Goal: Navigation & Orientation: Find specific page/section

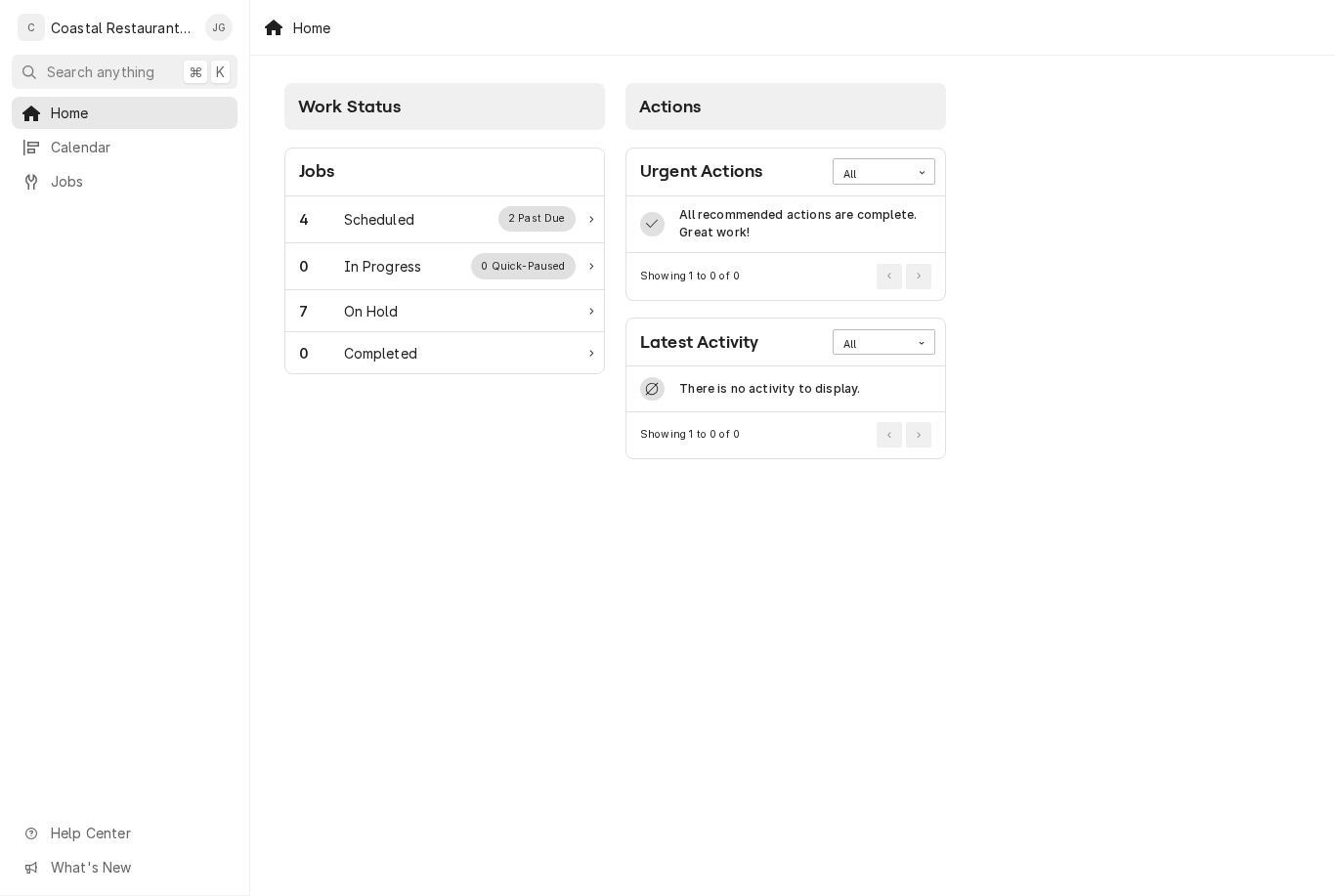
click at [397, 211] on div "Scheduled" at bounding box center [378, 219] width 70 height 21
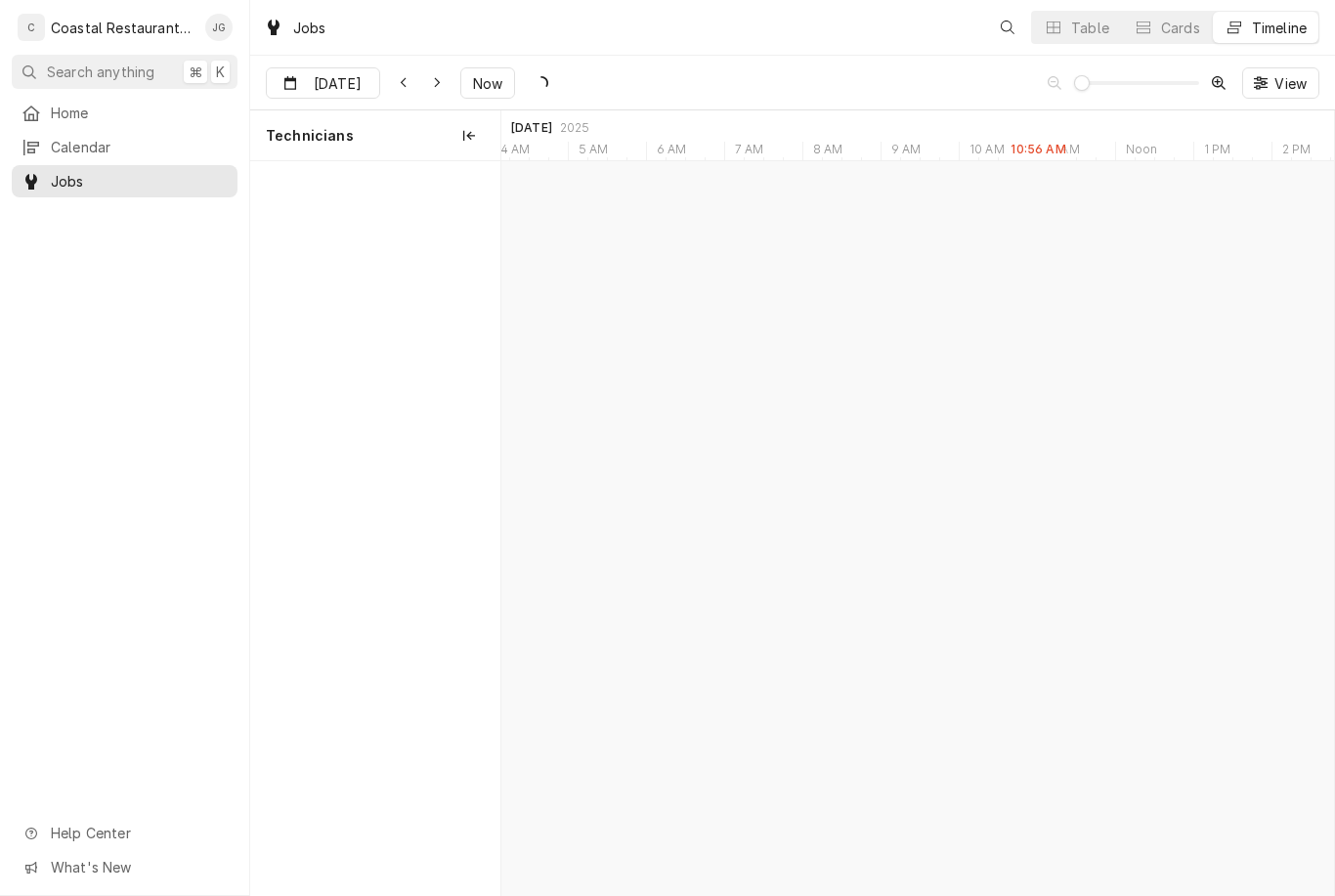
scroll to position [0, 16484]
click at [999, 197] on div "Fryer Repair Southern Delaware Brewing Company | Ocean View, 19970" at bounding box center [997, 217] width 53 height 43
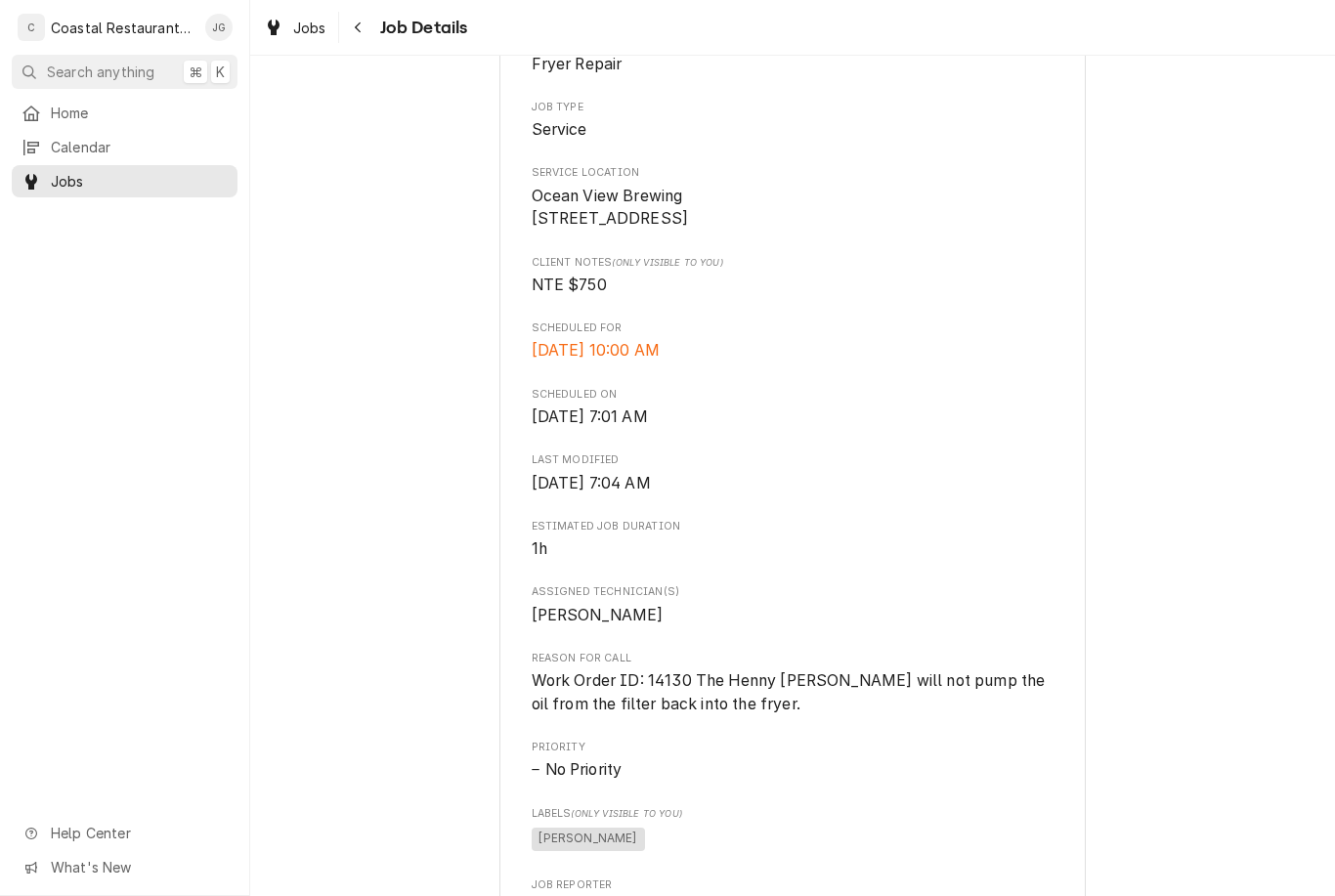
scroll to position [359, 0]
click at [99, 118] on span "Home" at bounding box center [139, 113] width 177 height 21
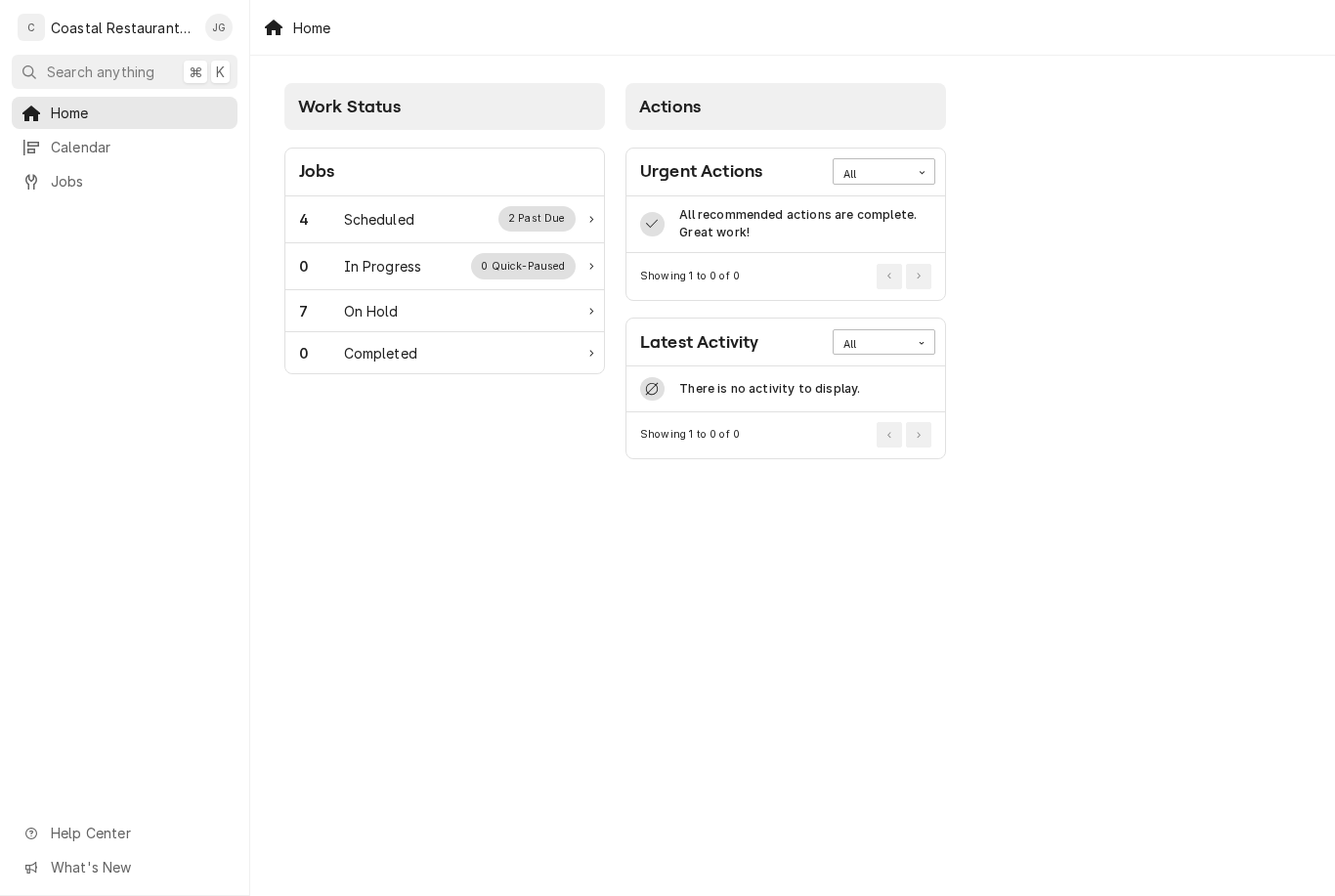
click at [409, 226] on div "Scheduled" at bounding box center [378, 219] width 70 height 21
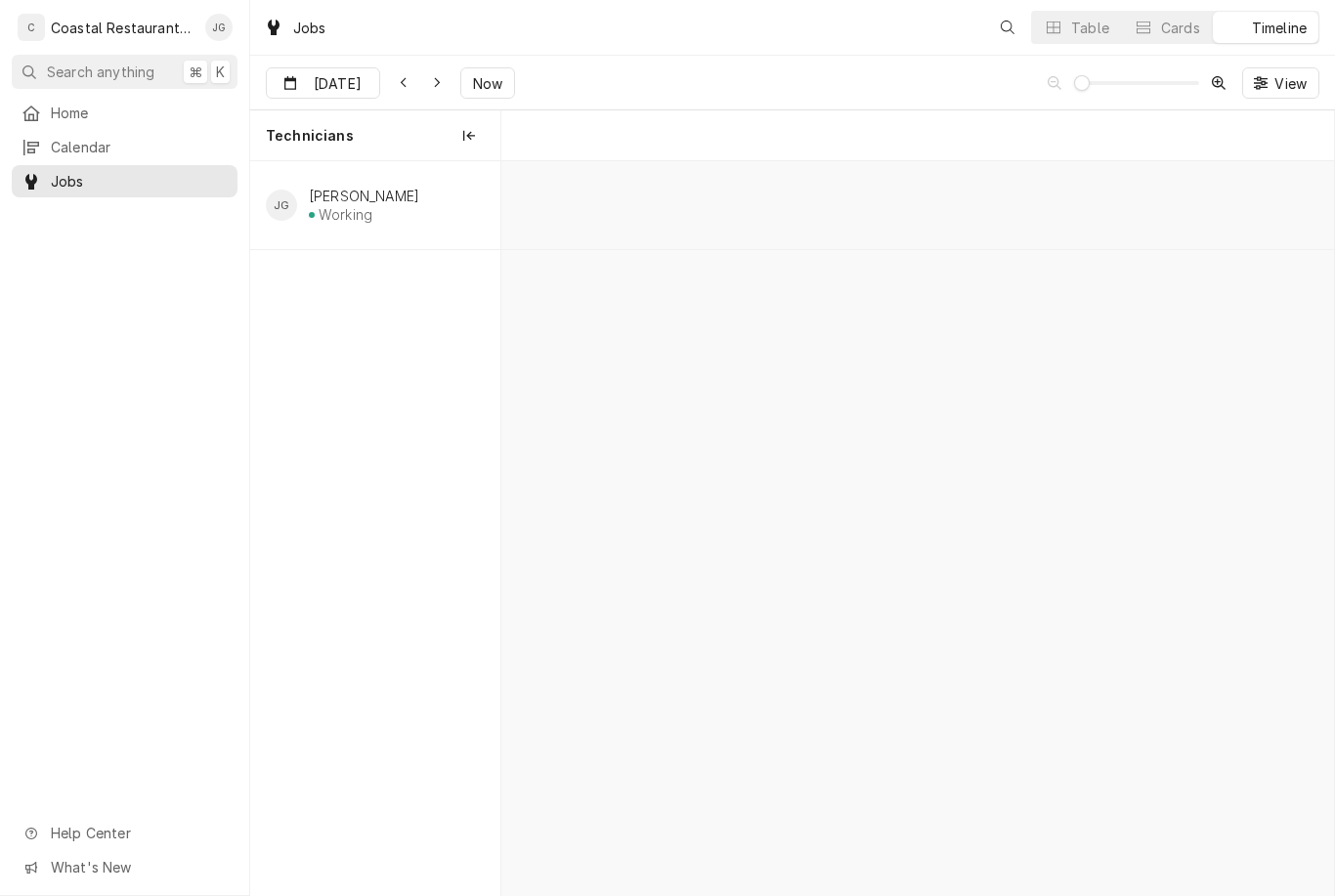
scroll to position [0, 16484]
click at [922, 210] on div "Fryer Repair" at bounding box center [919, 208] width 46 height 17
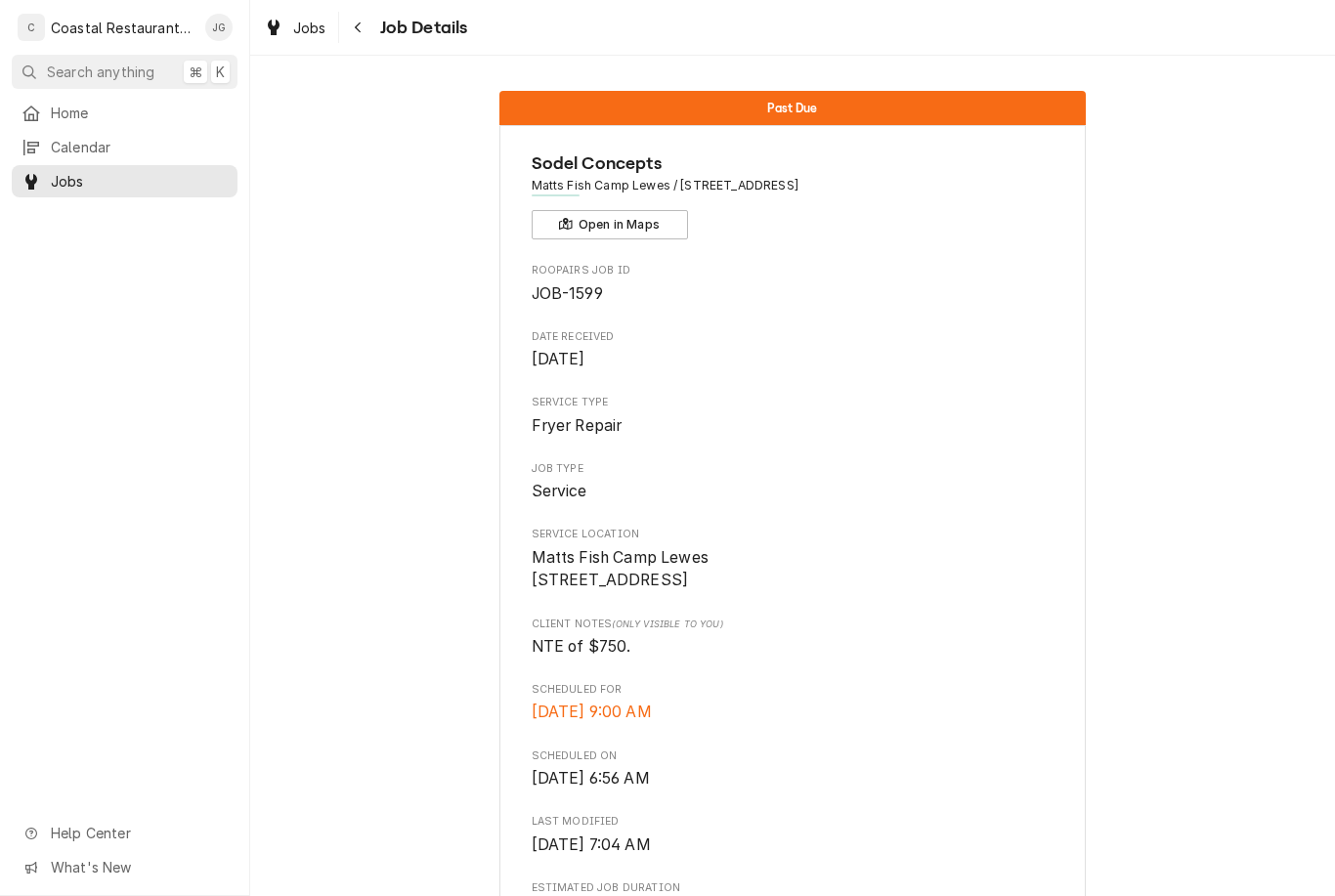
click at [92, 103] on span "Home" at bounding box center [139, 113] width 177 height 21
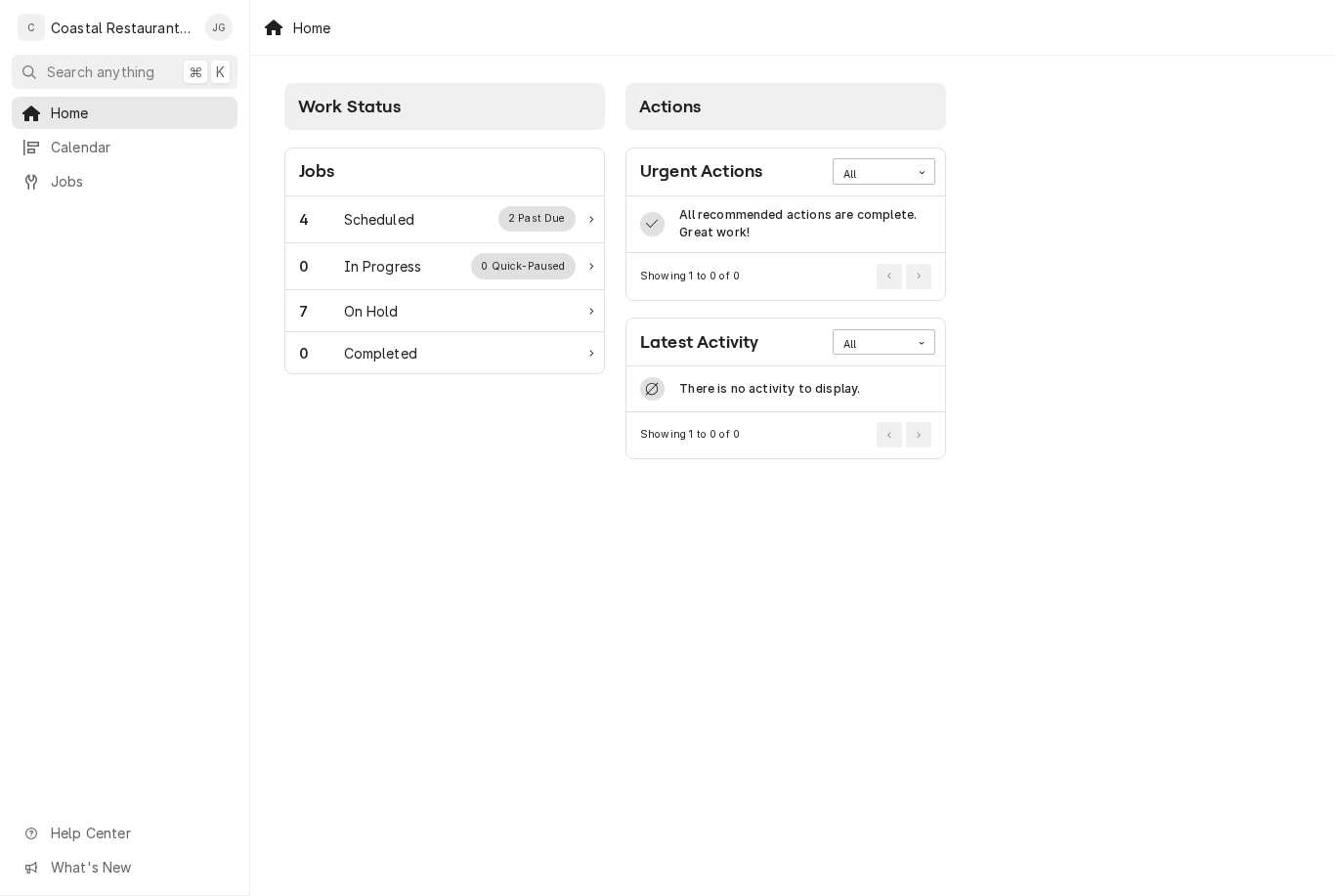
click at [401, 233] on div "4 Scheduled 2 Past Due" at bounding box center [445, 219] width 319 height 47
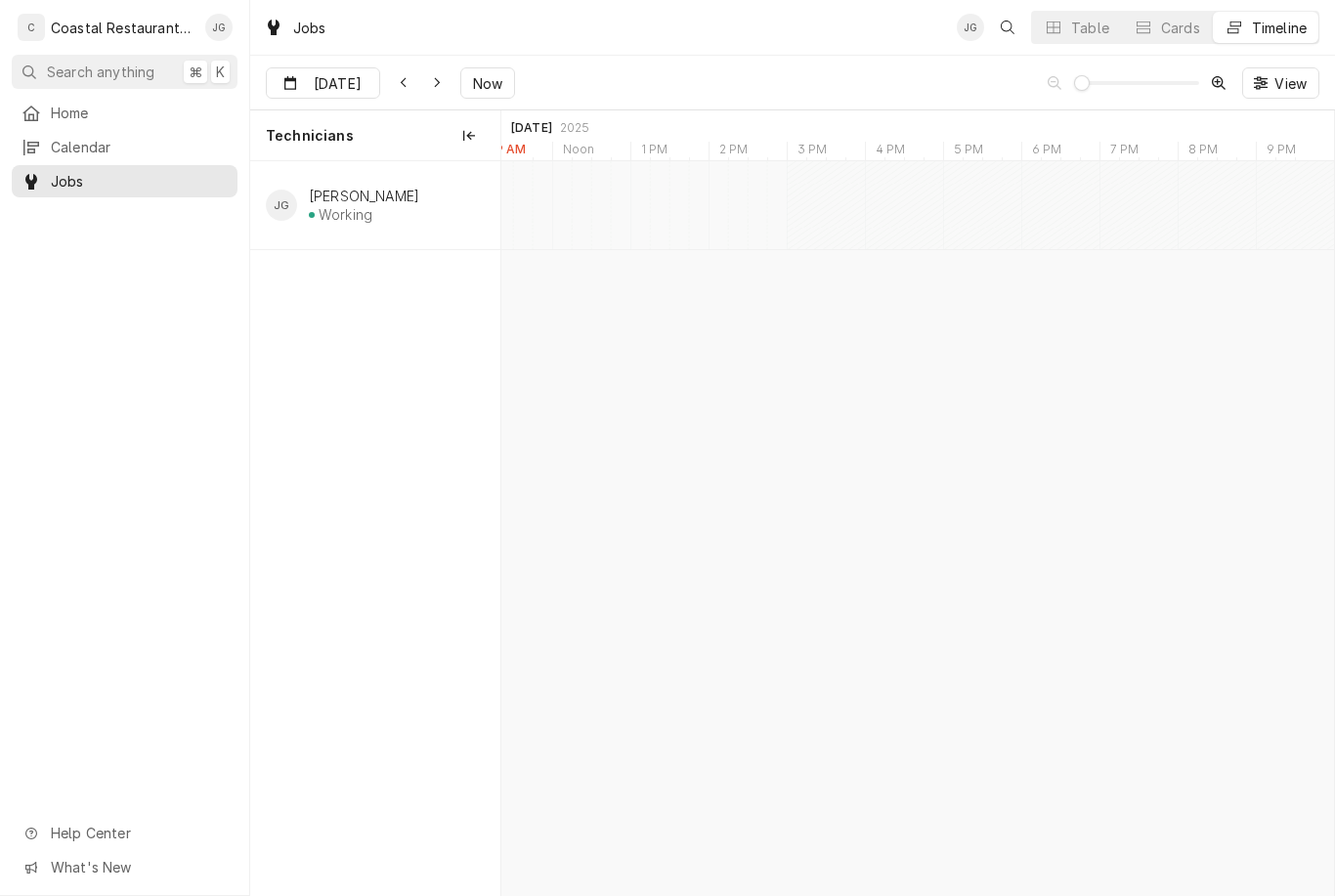
scroll to position [0, 17091]
